Goal: Task Accomplishment & Management: Manage account settings

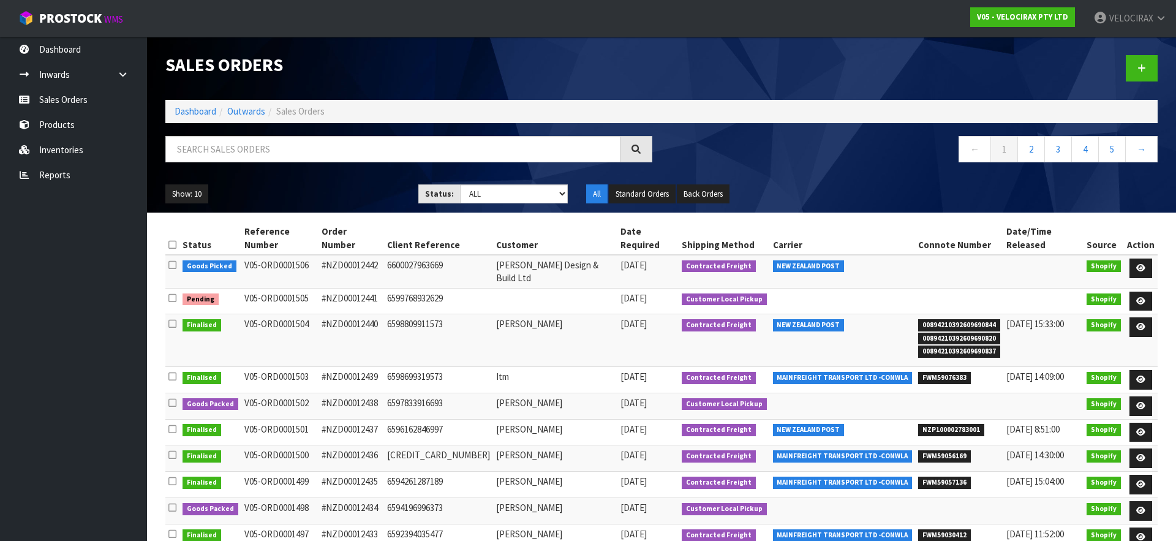
scroll to position [31, 0]
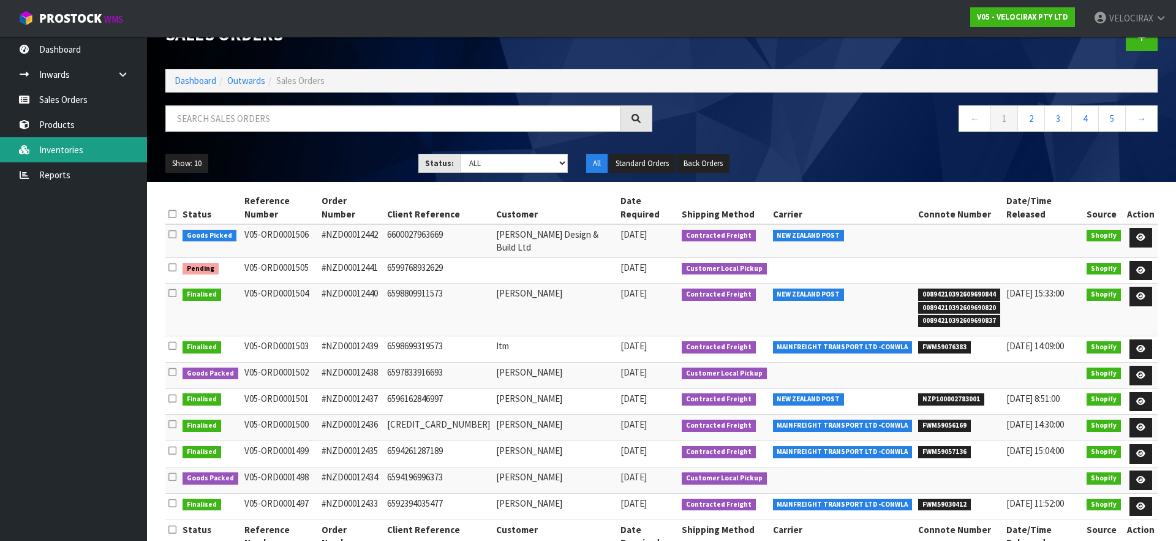
click at [99, 156] on link "Inventories" at bounding box center [73, 149] width 147 height 25
click at [211, 118] on input "text" at bounding box center [392, 118] width 455 height 26
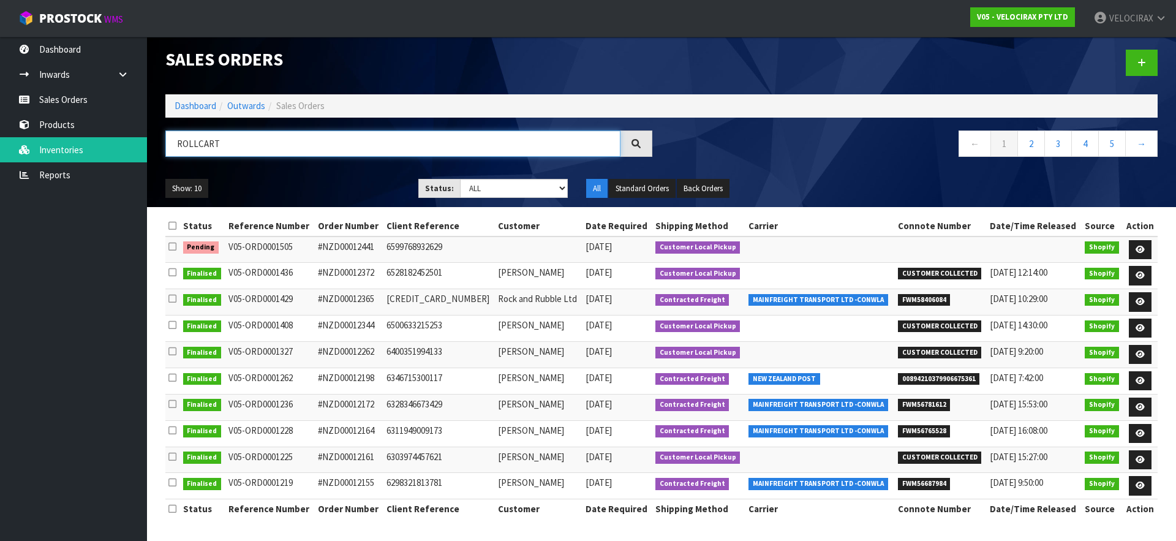
scroll to position [6, 0]
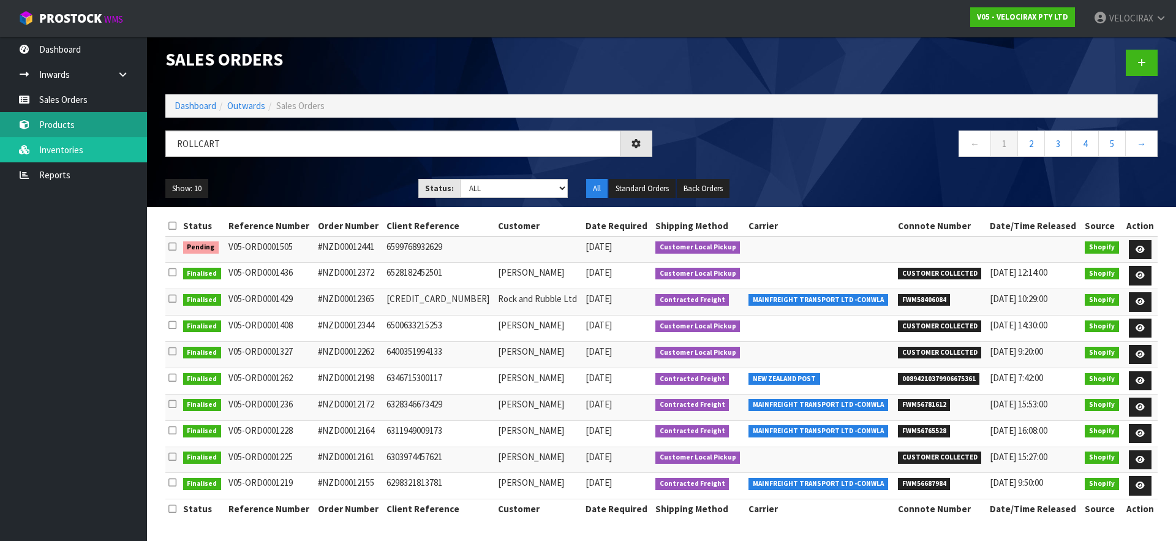
click at [85, 131] on link "Products" at bounding box center [73, 124] width 147 height 25
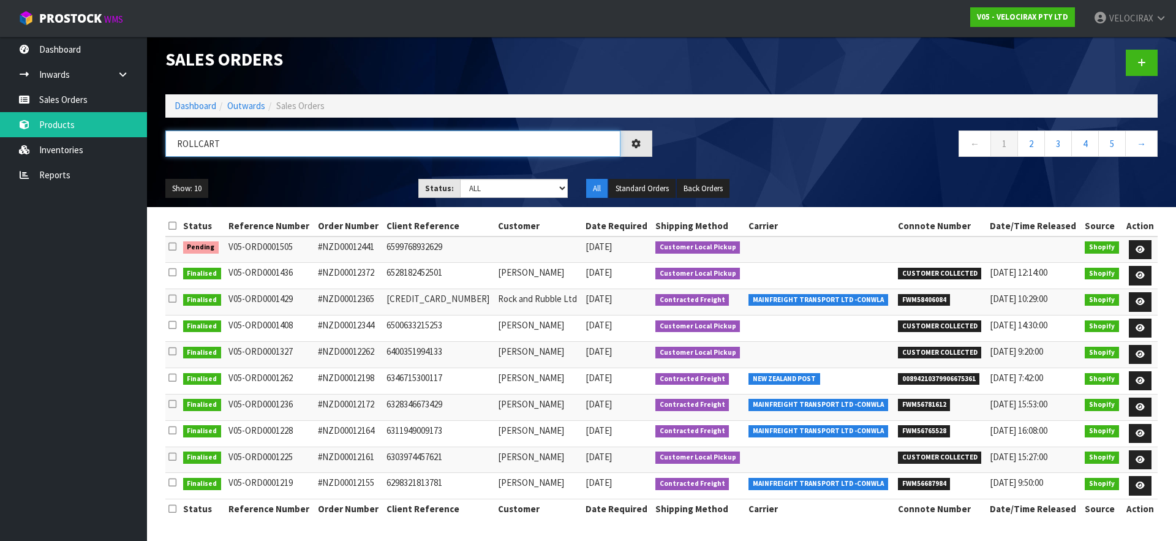
click at [235, 145] on input "ROLLCART" at bounding box center [392, 143] width 455 height 26
click at [228, 145] on input "ROLLCART" at bounding box center [392, 143] width 455 height 26
click at [198, 143] on input "ROLLCART" at bounding box center [392, 143] width 455 height 26
click at [223, 143] on input "ROLLCART" at bounding box center [392, 143] width 455 height 26
click at [62, 124] on link "Products" at bounding box center [73, 124] width 147 height 25
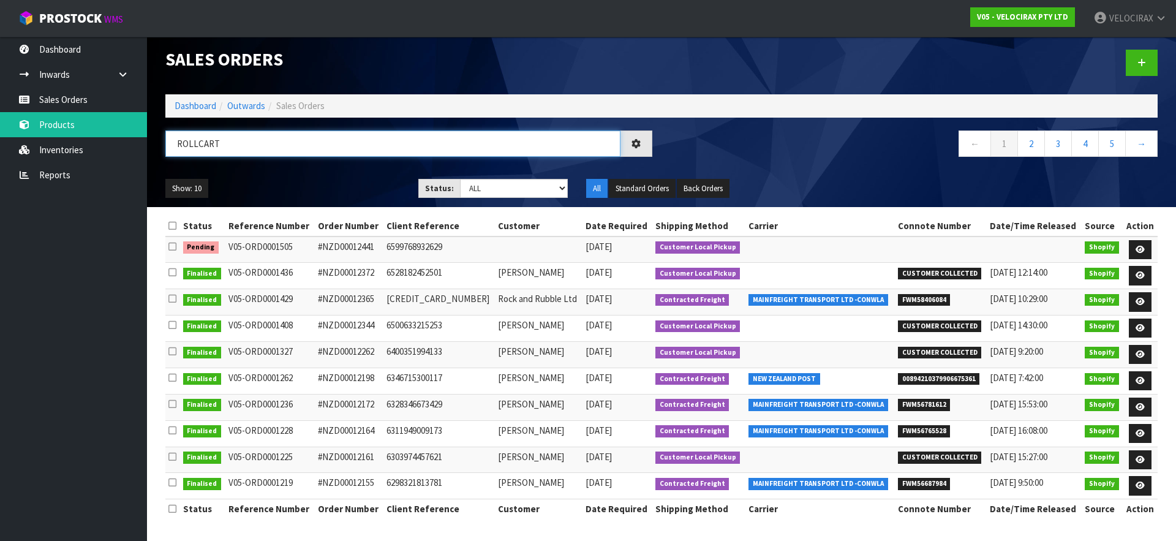
click at [232, 145] on input "ROLLCART" at bounding box center [392, 143] width 455 height 26
click at [197, 147] on input "ROLLCART" at bounding box center [392, 143] width 455 height 26
type input "CART"
click at [51, 123] on link "Products" at bounding box center [73, 124] width 147 height 25
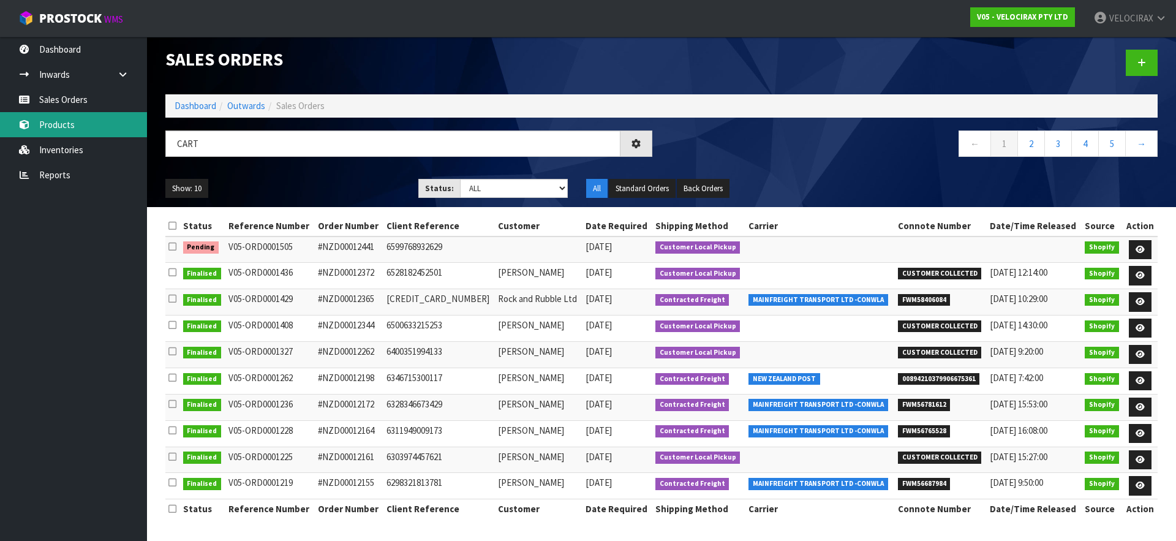
click at [62, 124] on link "Products" at bounding box center [73, 124] width 147 height 25
click at [202, 146] on input "CART" at bounding box center [392, 143] width 455 height 26
click at [78, 122] on link "Products" at bounding box center [73, 124] width 147 height 25
click at [233, 146] on input "CART" at bounding box center [392, 143] width 455 height 26
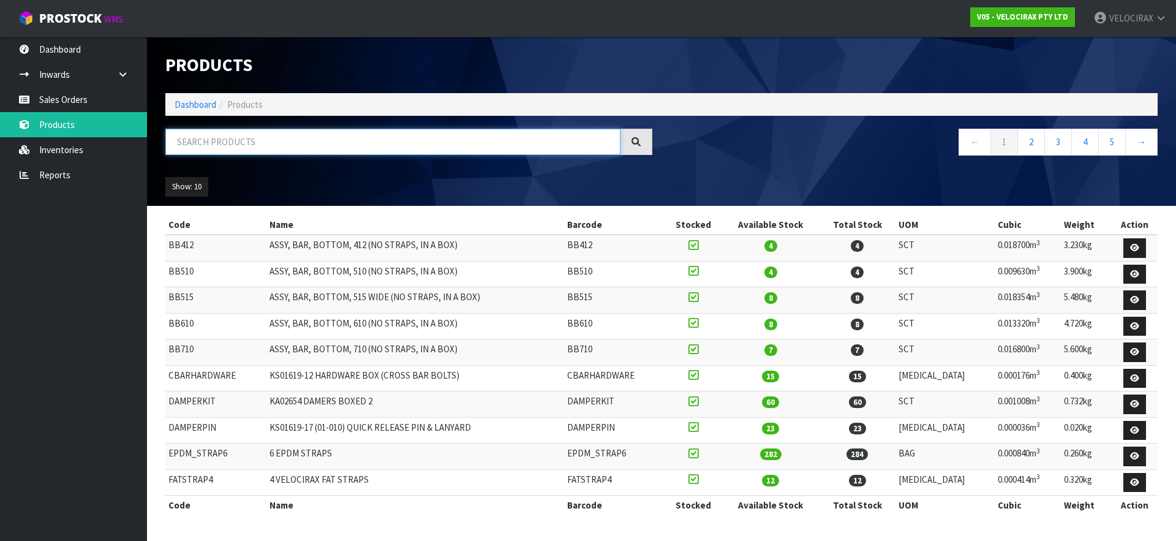
click at [203, 143] on input "text" at bounding box center [392, 142] width 455 height 26
type input "CART"
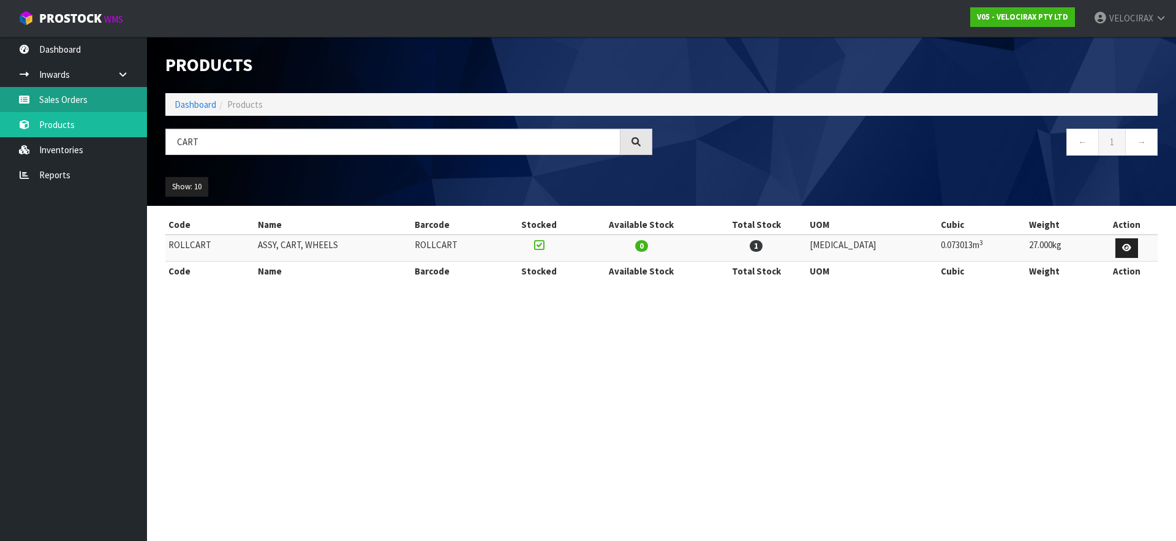
click at [69, 102] on link "Sales Orders" at bounding box center [73, 99] width 147 height 25
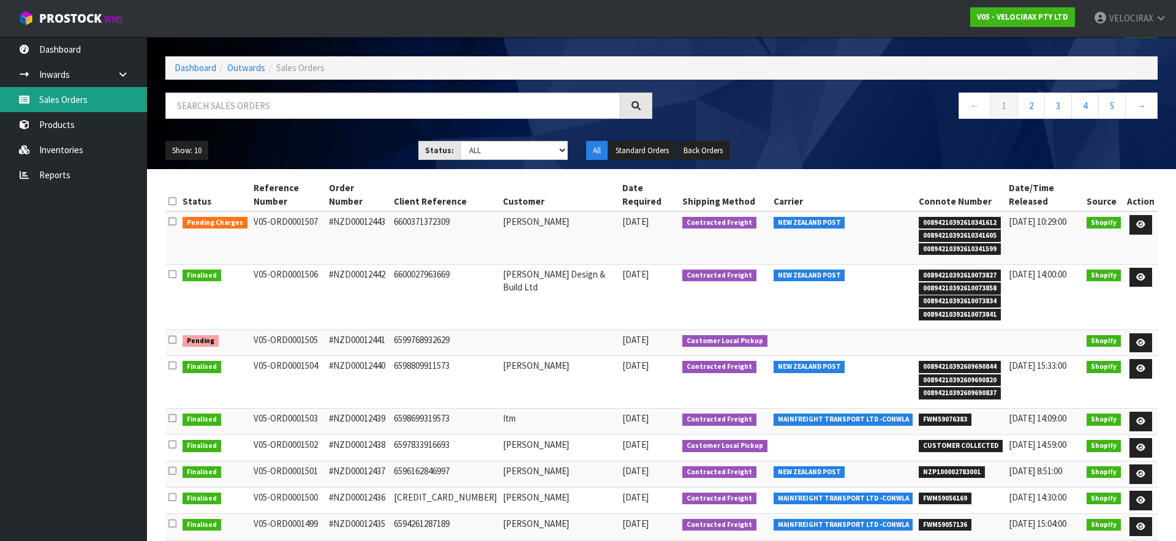
scroll to position [47, 0]
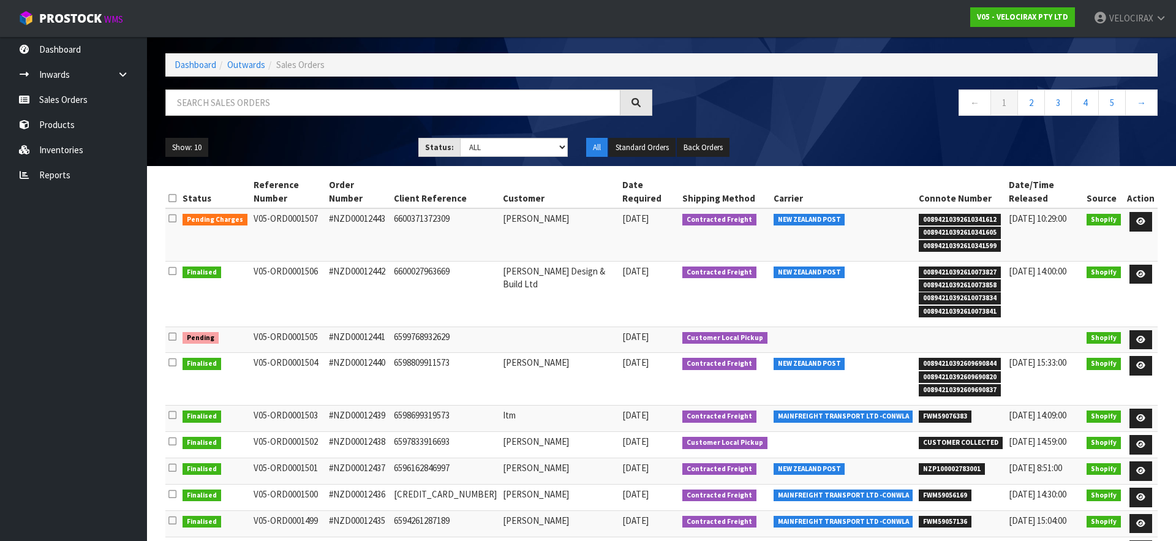
click at [500, 327] on td at bounding box center [559, 340] width 119 height 26
click at [1142, 336] on icon at bounding box center [1140, 340] width 9 height 8
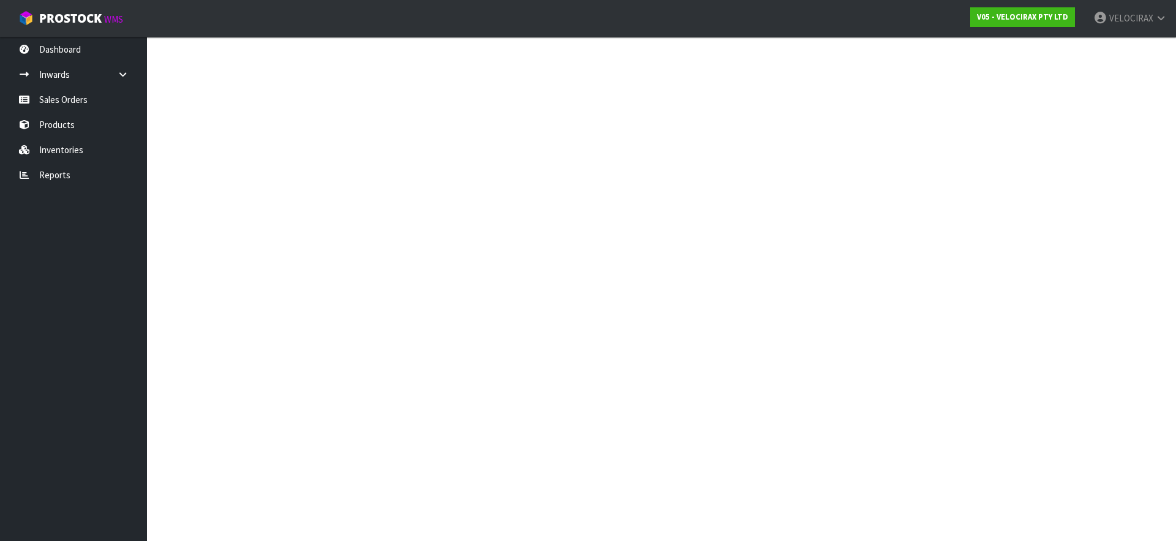
click at [1142, 329] on section at bounding box center [588, 270] width 1176 height 541
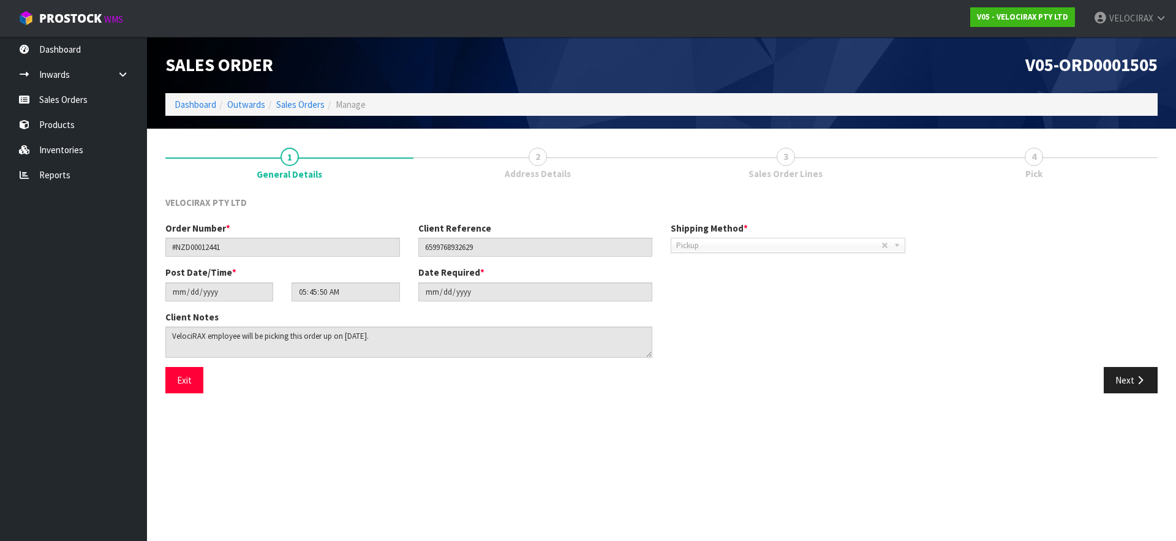
click at [540, 159] on span "2" at bounding box center [538, 157] width 18 height 18
click at [1132, 380] on button "Next" at bounding box center [1131, 380] width 54 height 26
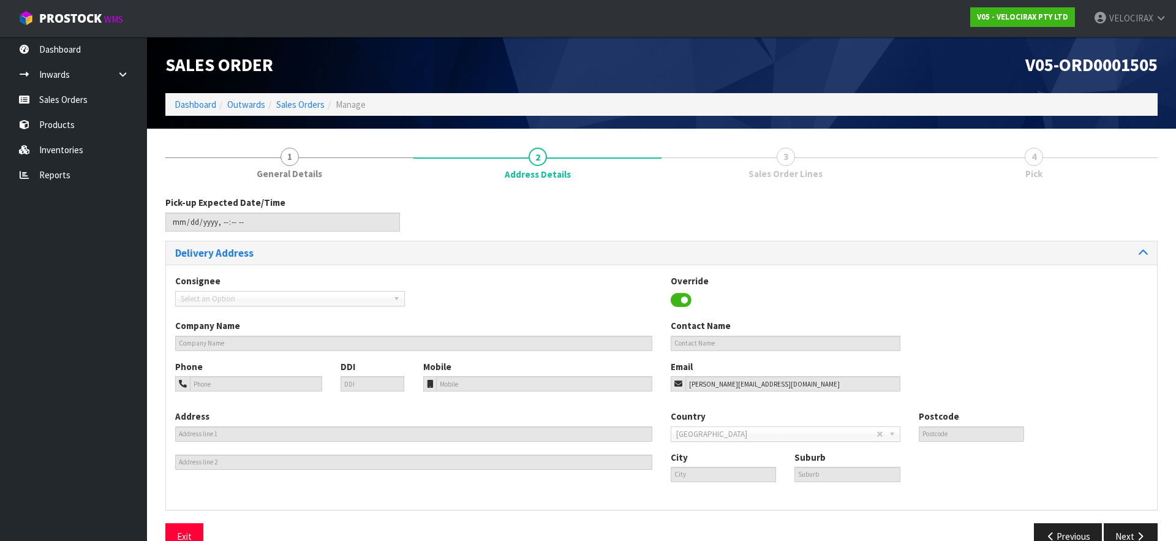
scroll to position [27, 0]
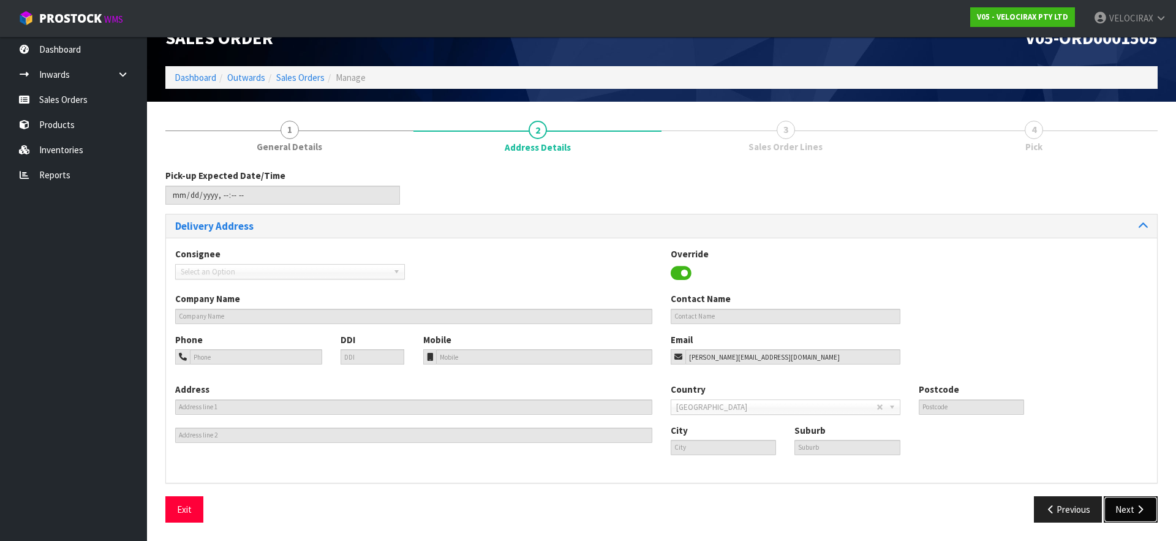
click at [1125, 513] on button "Next" at bounding box center [1131, 509] width 54 height 26
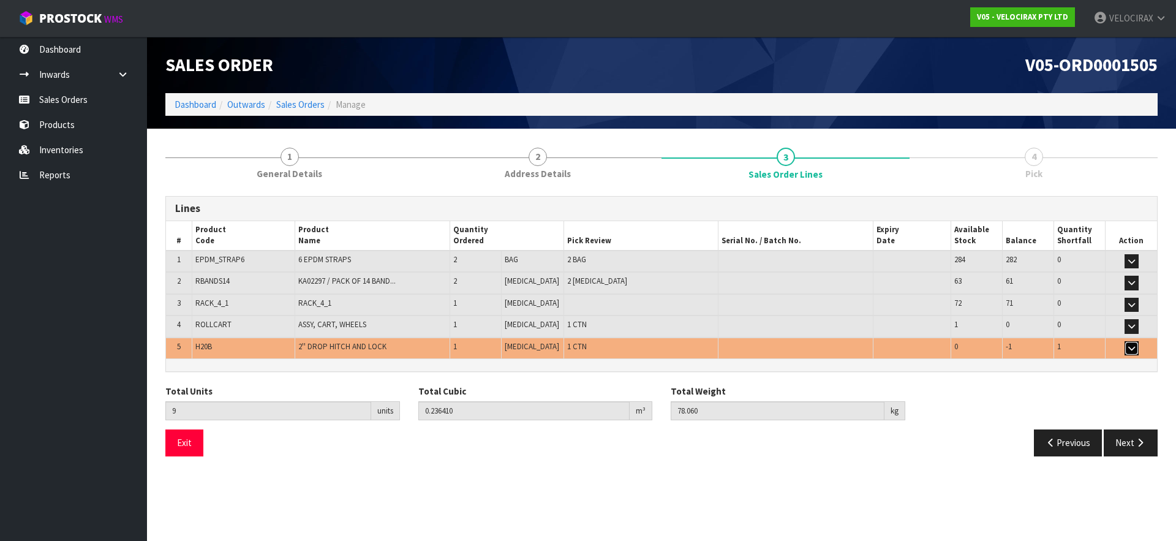
click at [1130, 349] on icon "button" at bounding box center [1132, 348] width 7 height 8
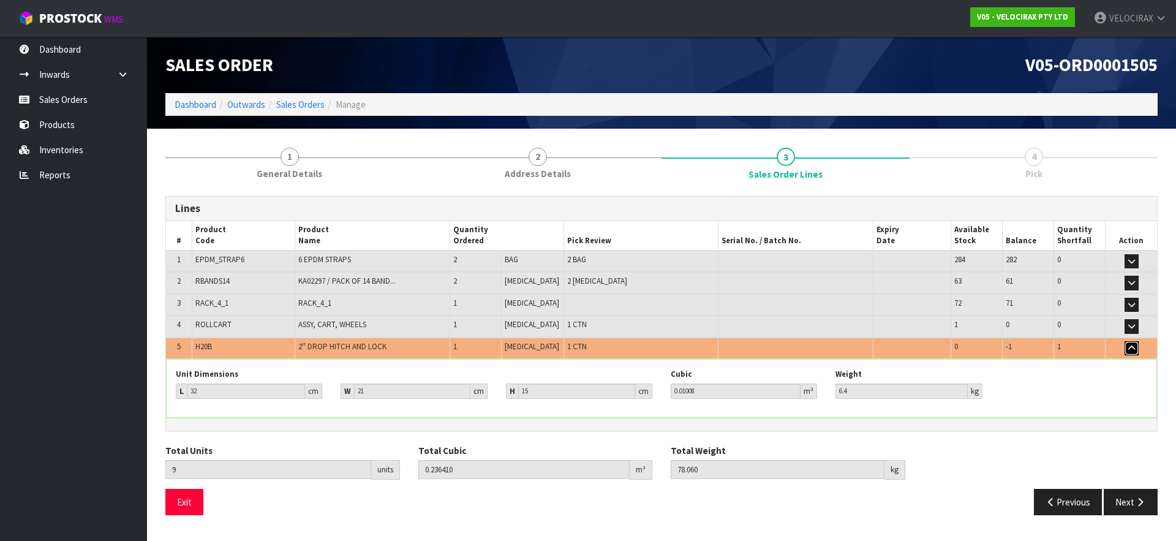
click at [1134, 348] on button "button" at bounding box center [1132, 348] width 14 height 15
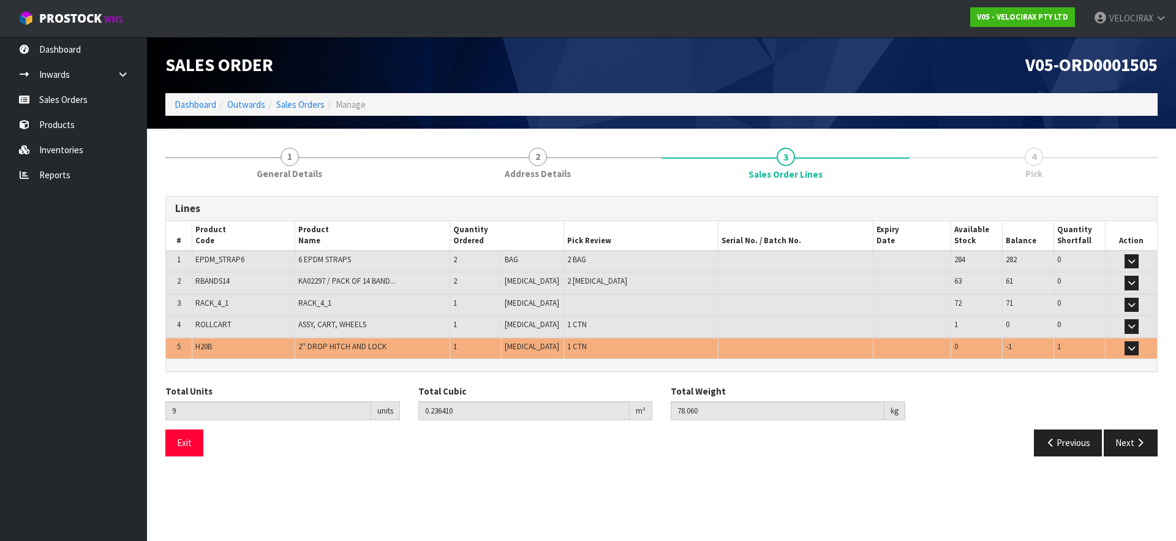
click at [1007, 349] on td "-1" at bounding box center [1027, 348] width 51 height 21
click at [210, 349] on span "H20B" at bounding box center [203, 346] width 17 height 10
click at [307, 105] on link "Sales Orders" at bounding box center [300, 105] width 48 height 12
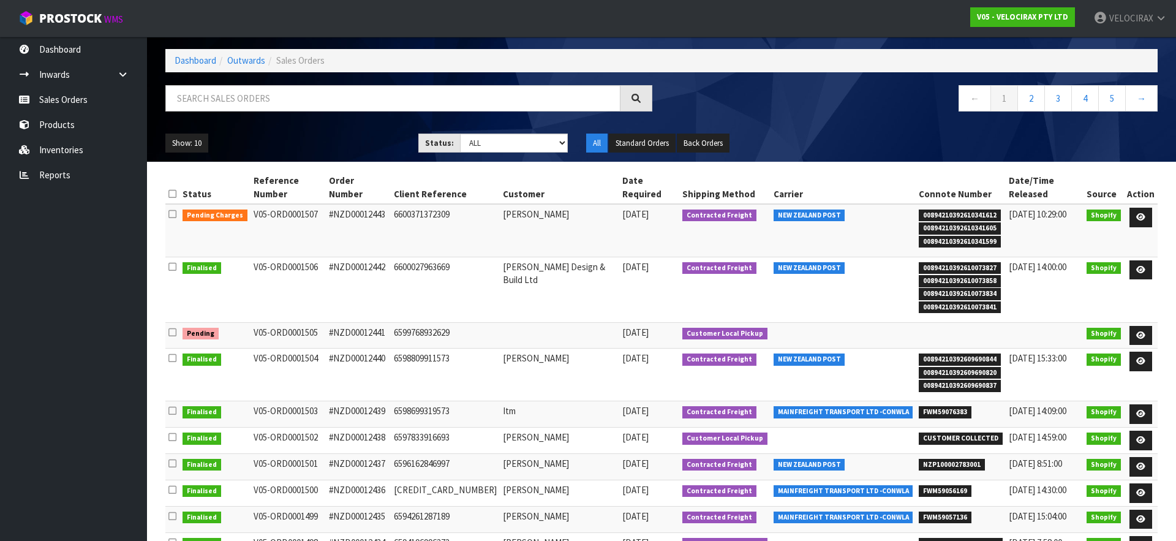
scroll to position [64, 0]
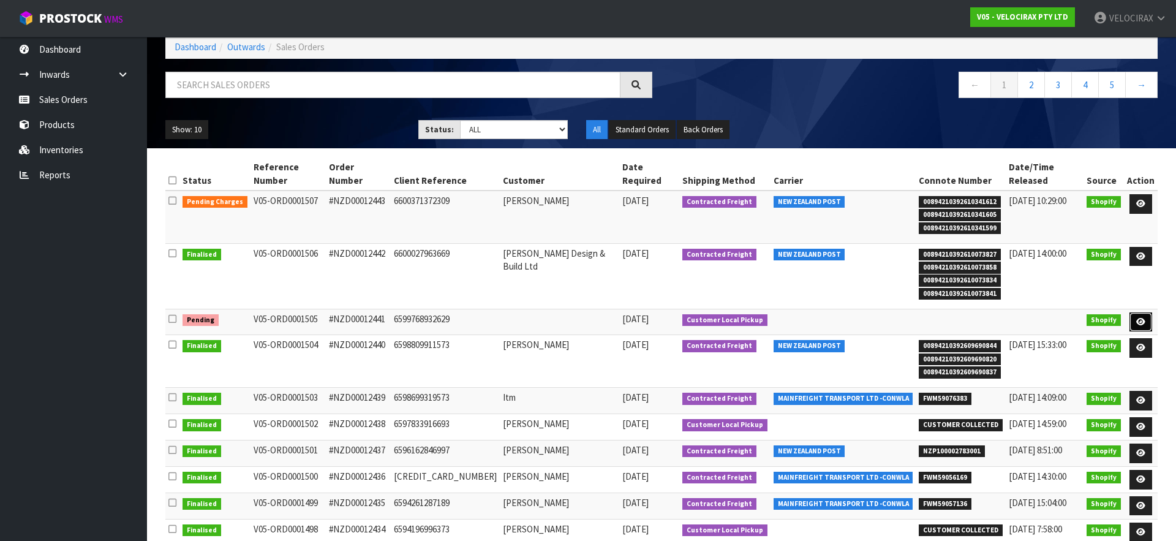
click at [1143, 318] on icon at bounding box center [1140, 322] width 9 height 8
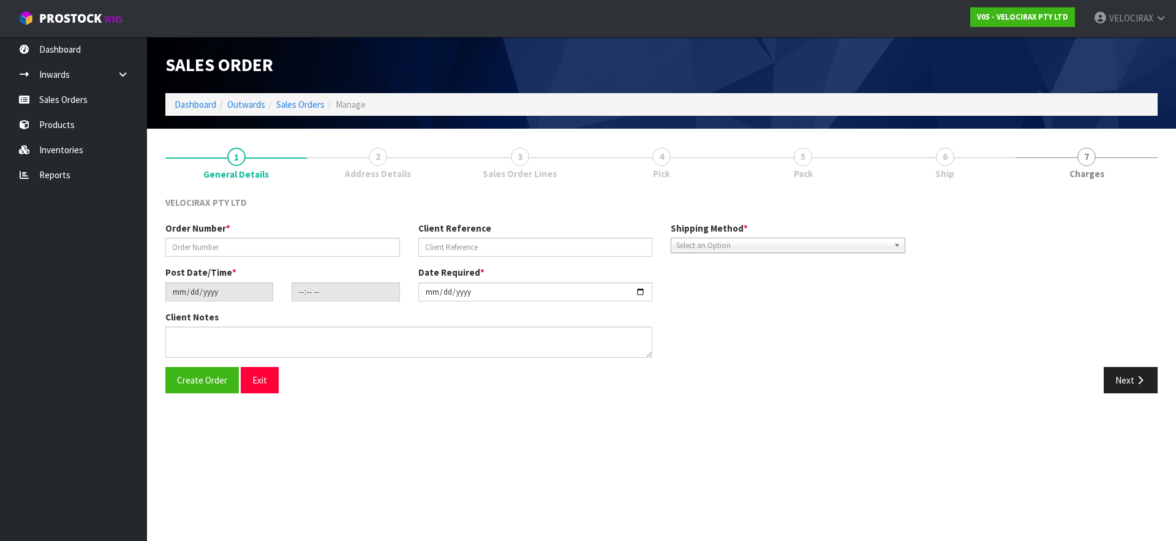
type input "#NZD00012441"
type input "6599768932629"
type input "[DATE]"
type input "05:45:50.000"
type input "[DATE]"
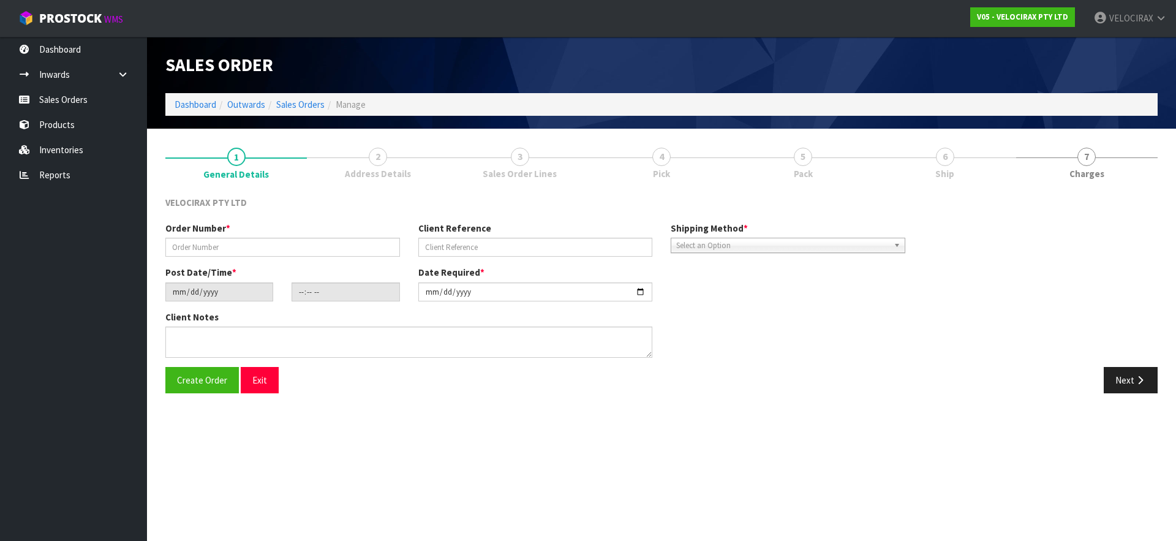
type textarea "VelociRAX employee will be picking this order up on [DATE]."
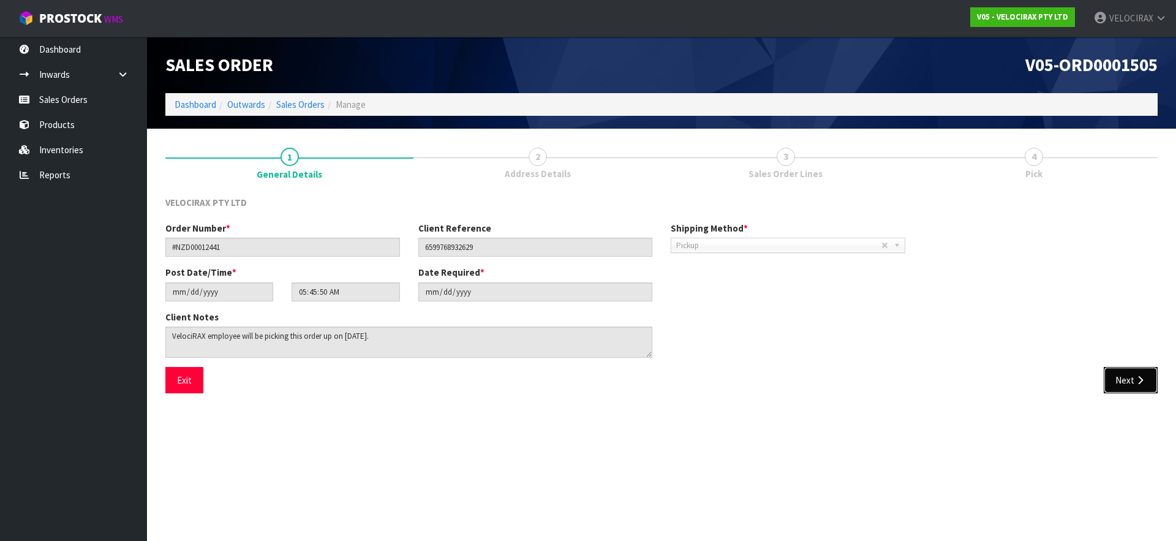
click at [1135, 387] on button "Next" at bounding box center [1131, 380] width 54 height 26
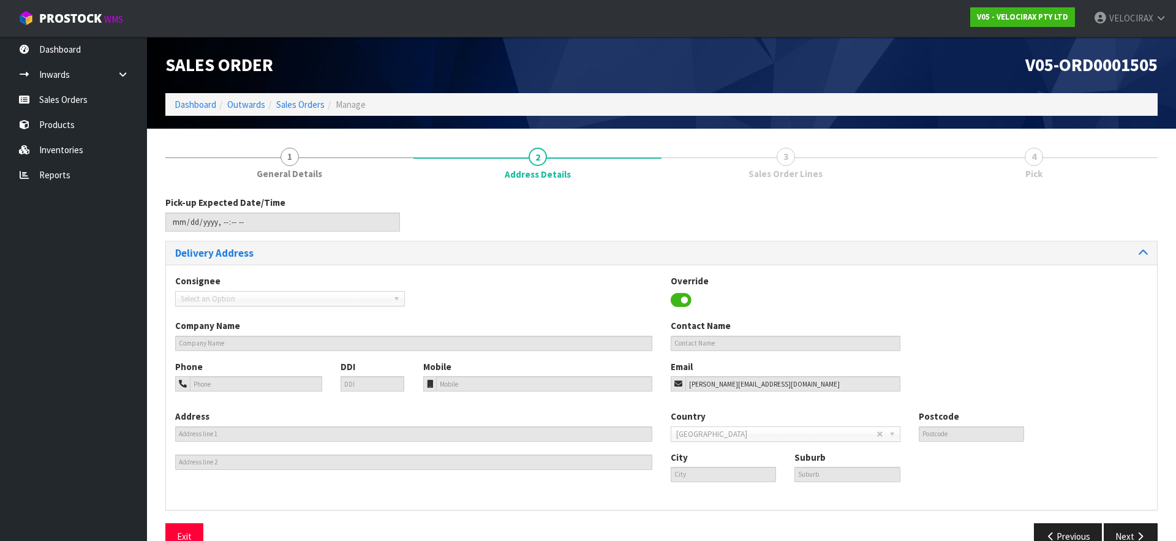
scroll to position [27, 0]
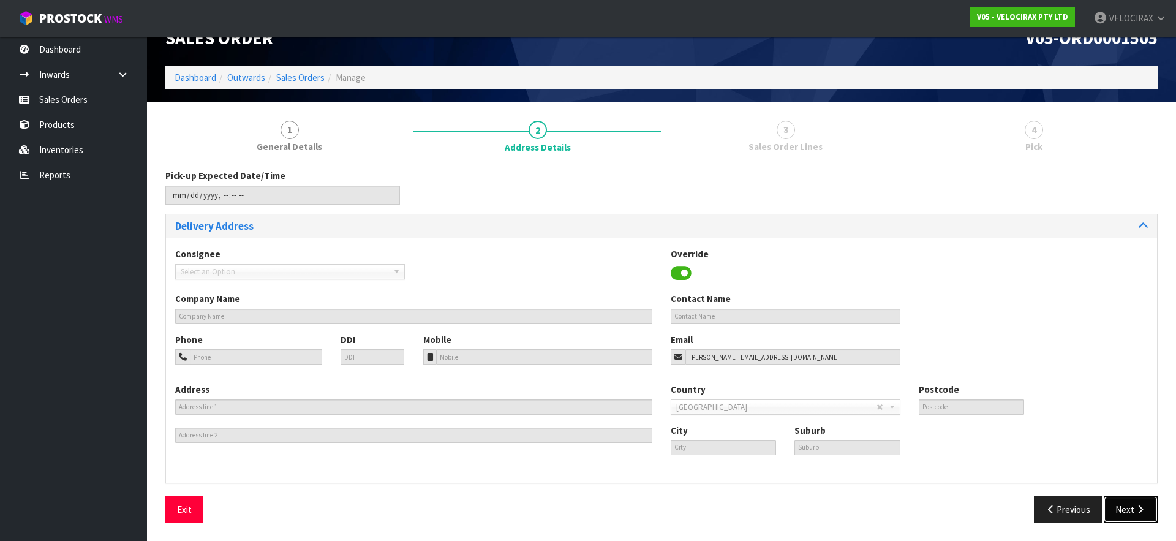
click at [1133, 513] on button "Next" at bounding box center [1131, 509] width 54 height 26
